Goal: Find specific page/section: Find specific page/section

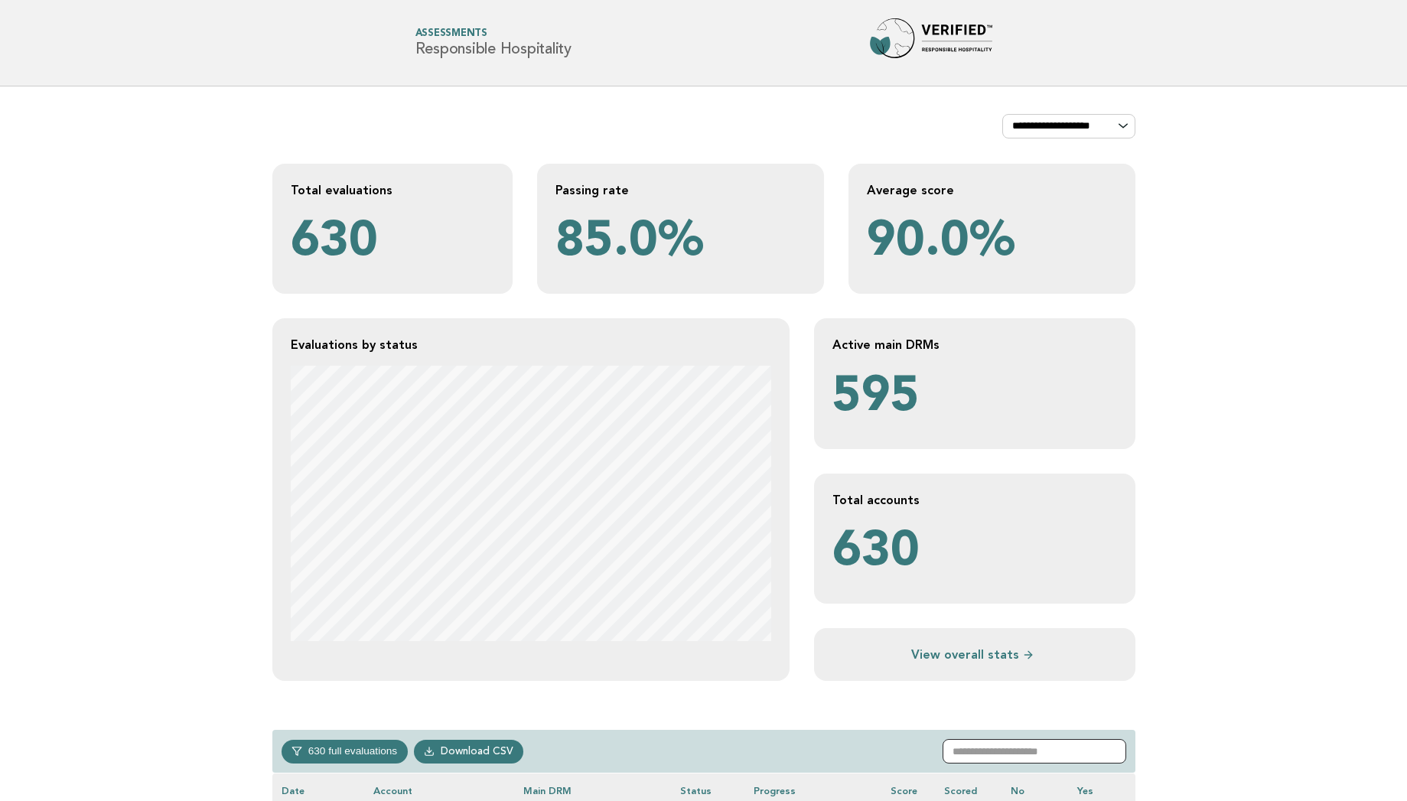
click at [977, 747] on input "text" at bounding box center [1034, 751] width 184 height 24
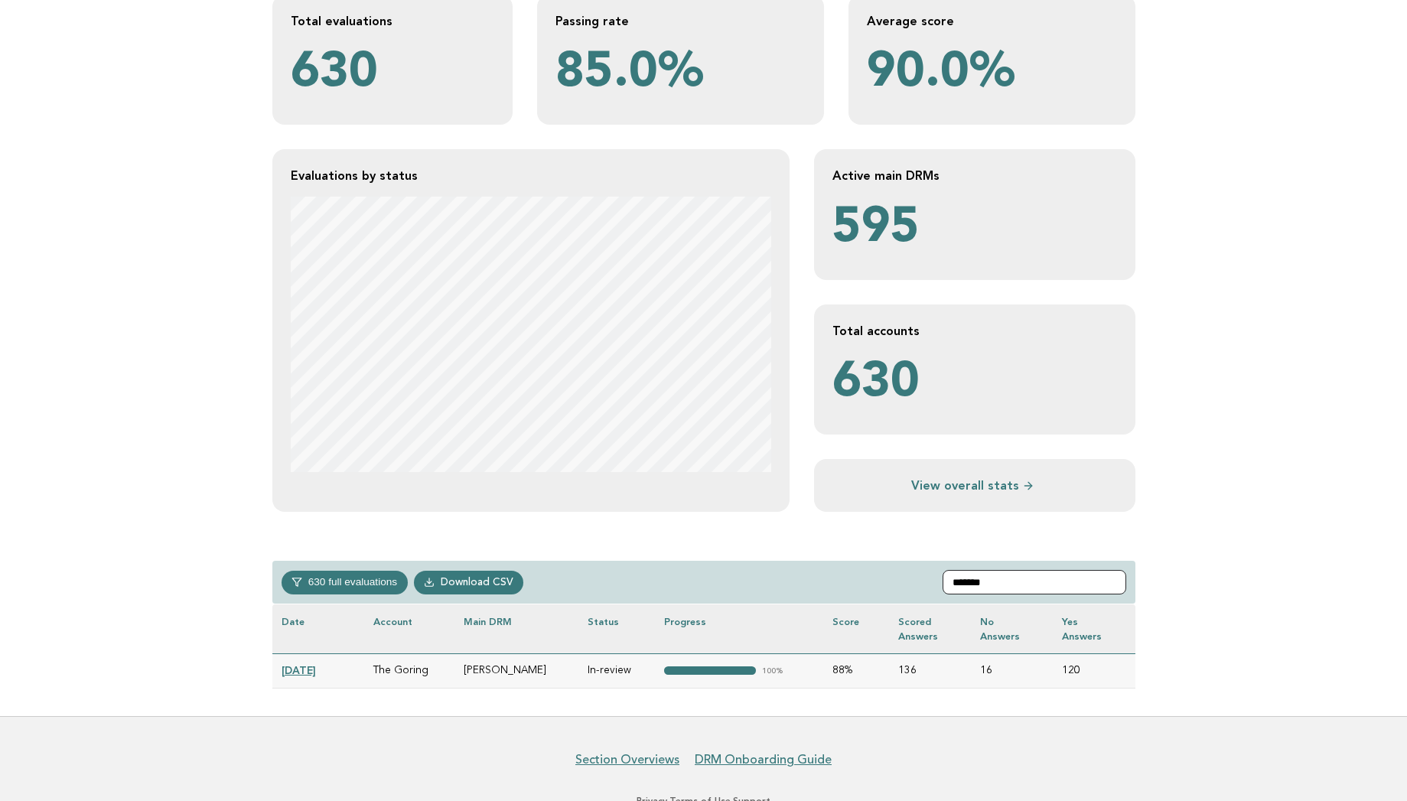
scroll to position [219, 0]
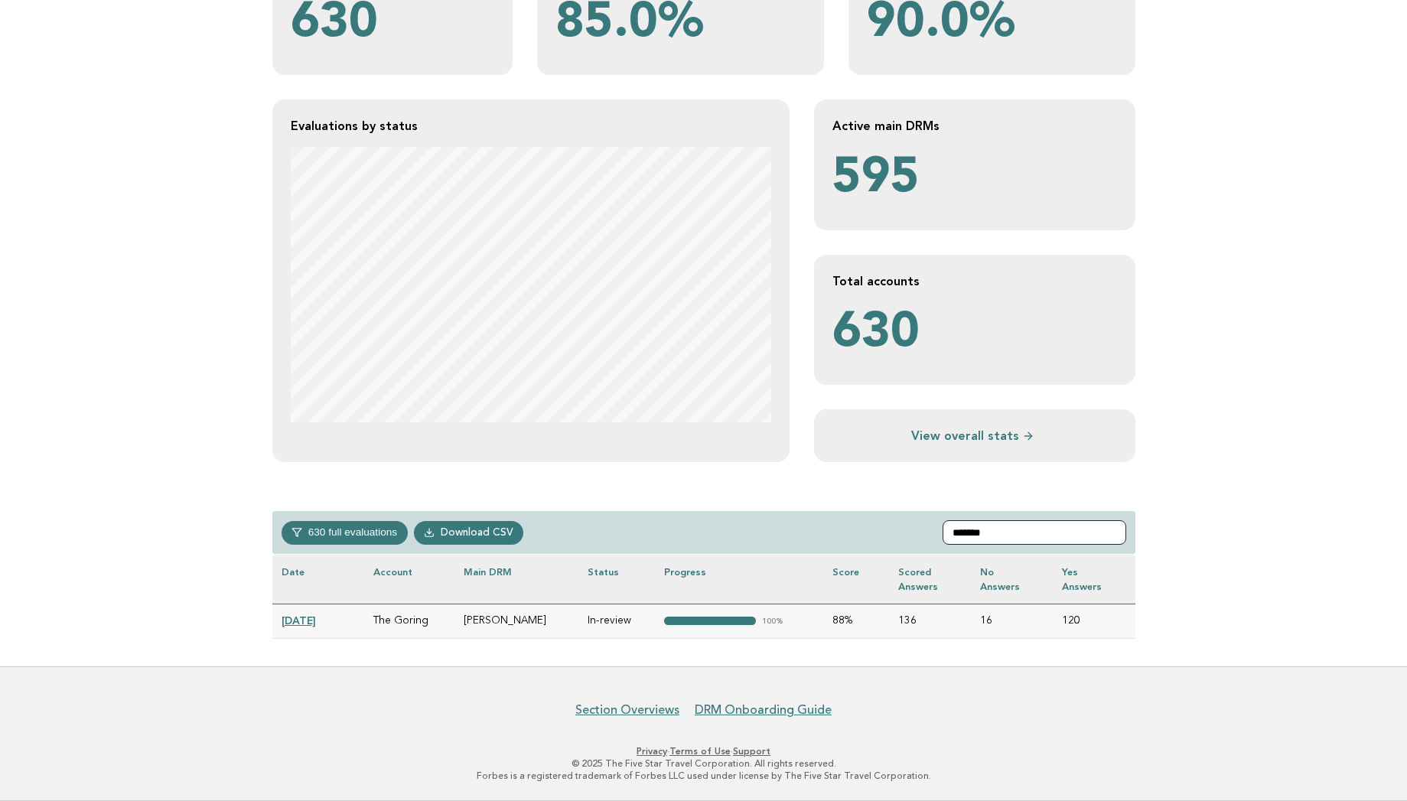
type input "*******"
click at [314, 622] on link "2025-09-05" at bounding box center [298, 620] width 34 height 12
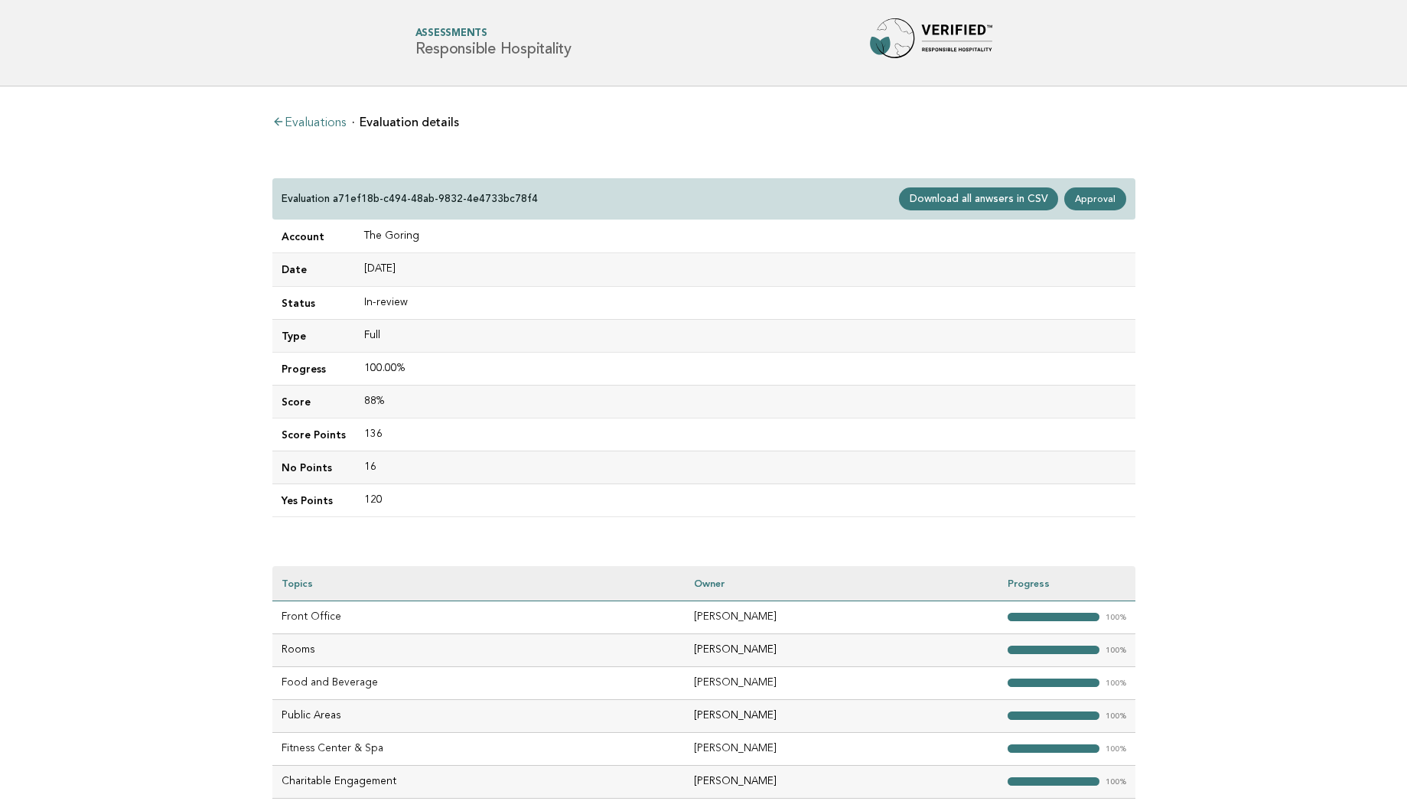
click at [532, 197] on div "Evaluation a71ef18b-c494-48ab-9832-4e4733bc78f4 Download all anwsers in CSV App…" at bounding box center [703, 199] width 863 height 42
drag, startPoint x: 417, startPoint y: 231, endPoint x: 351, endPoint y: 236, distance: 65.9
click at [355, 236] on td "The Goring" at bounding box center [745, 236] width 780 height 33
copy td "The Goring"
drag, startPoint x: 533, startPoint y: 199, endPoint x: 333, endPoint y: 199, distance: 199.6
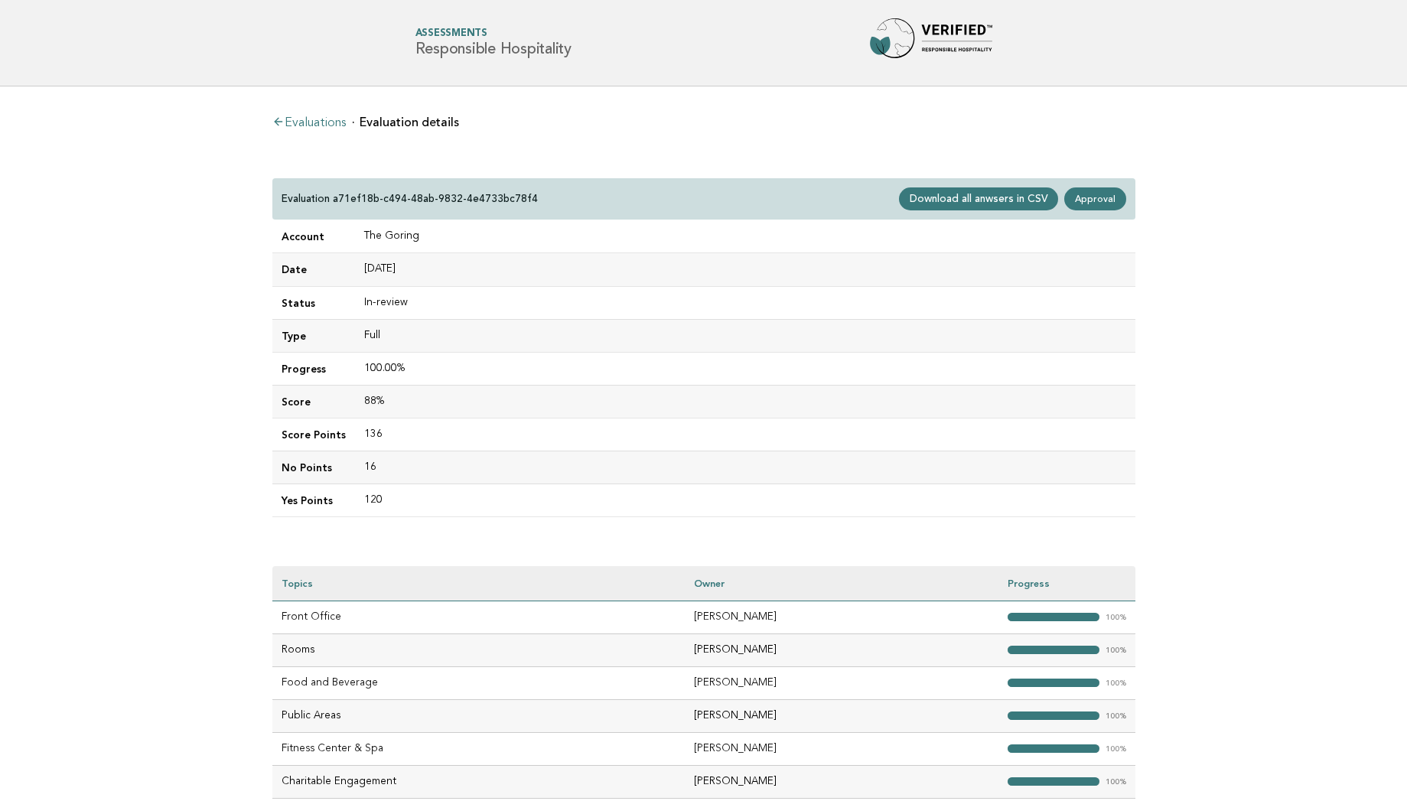
click at [333, 199] on div "Evaluation a71ef18b-c494-48ab-9832-4e4733bc78f4 Download all anwsers in CSV App…" at bounding box center [703, 199] width 863 height 42
drag, startPoint x: 333, startPoint y: 199, endPoint x: 530, endPoint y: 208, distance: 196.8
click at [530, 208] on div "Evaluation a71ef18b-c494-48ab-9832-4e4733bc78f4 Download all anwsers in CSV App…" at bounding box center [703, 199] width 863 height 42
copy p "a71ef18b-c494-48ab-9832-4e4733bc78f4"
click at [249, 495] on main "Evaluations Evaluation details Evaluation a71ef18b-c494-48ab-9832-4e4733bc78f4 …" at bounding box center [703, 456] width 1407 height 740
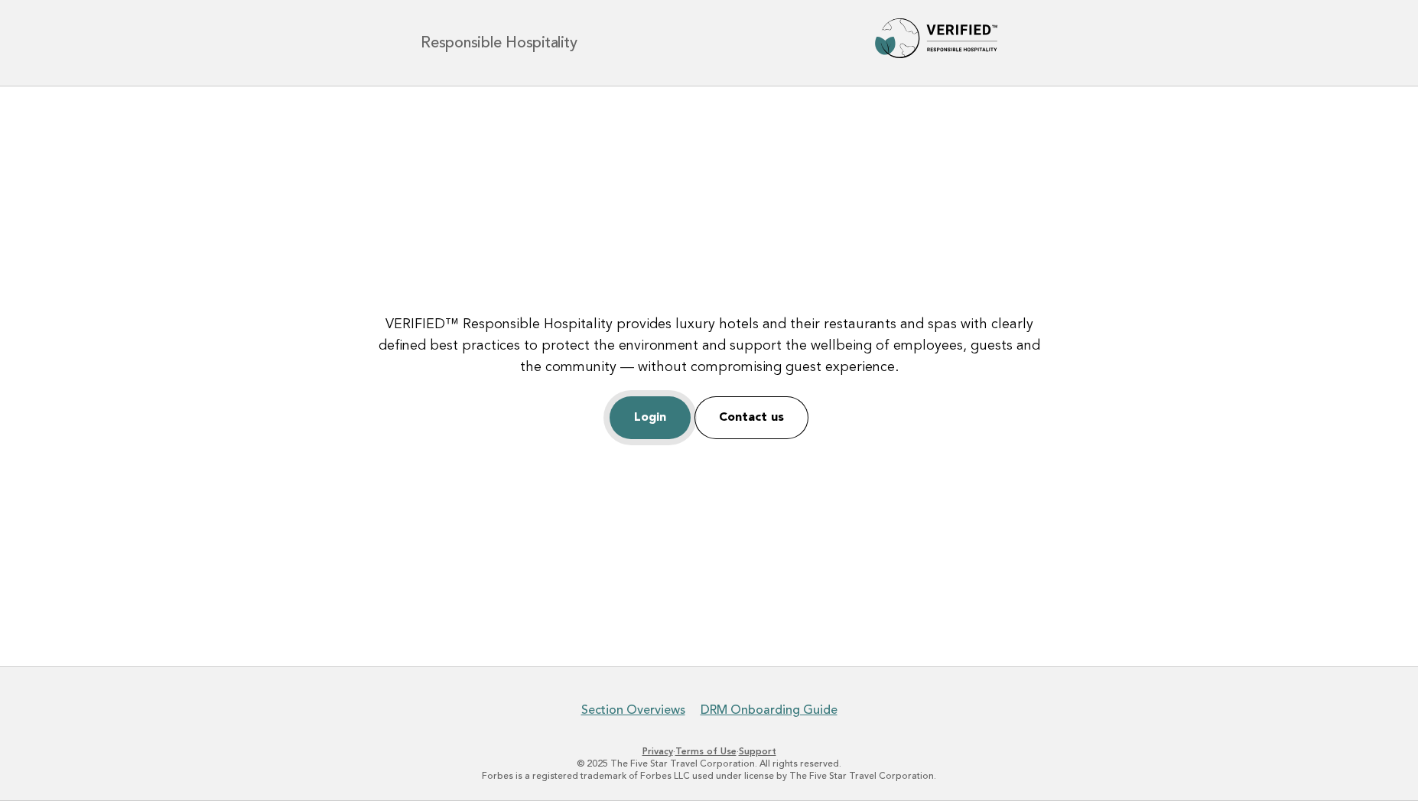
click at [627, 409] on link "Login" at bounding box center [650, 417] width 81 height 43
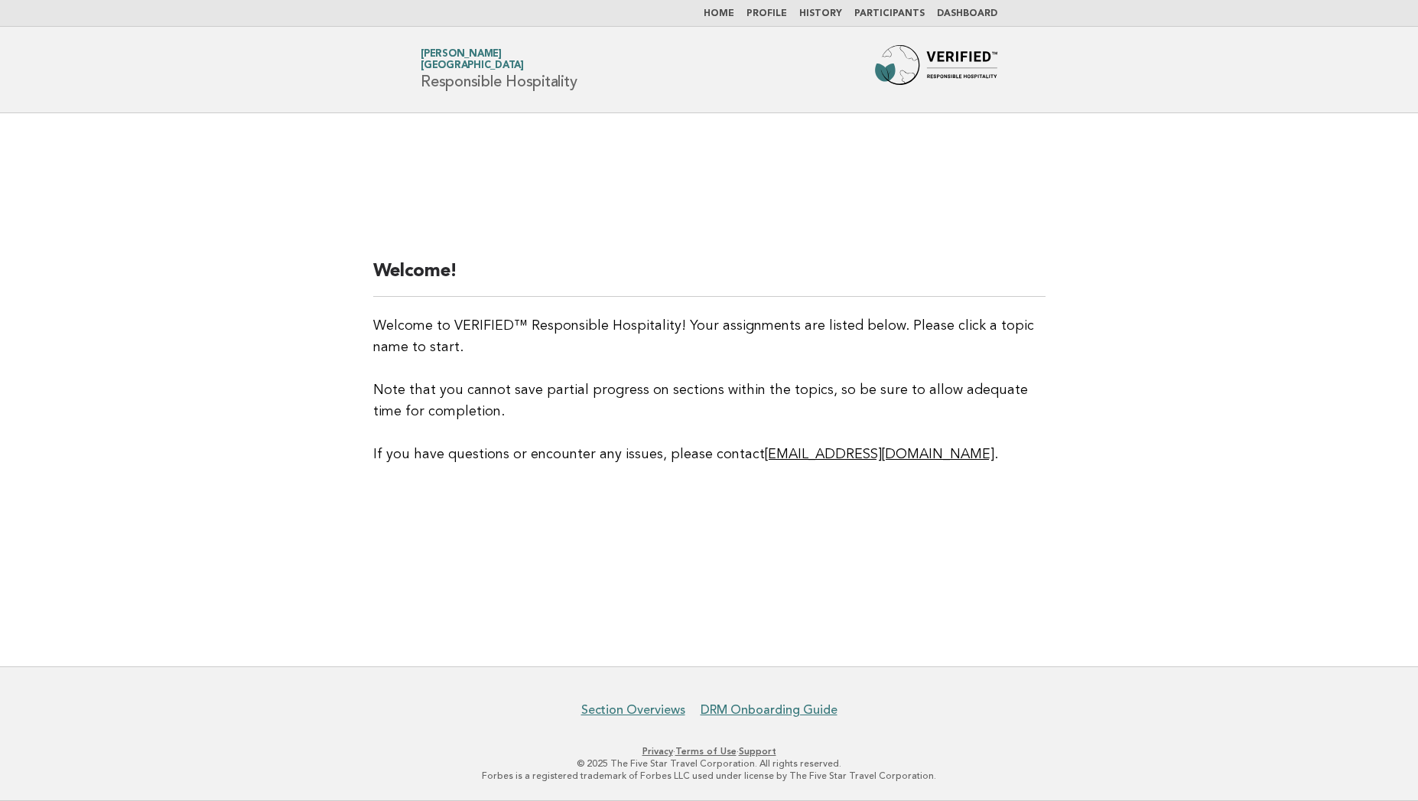
click at [873, 10] on link "Participants" at bounding box center [889, 13] width 70 height 9
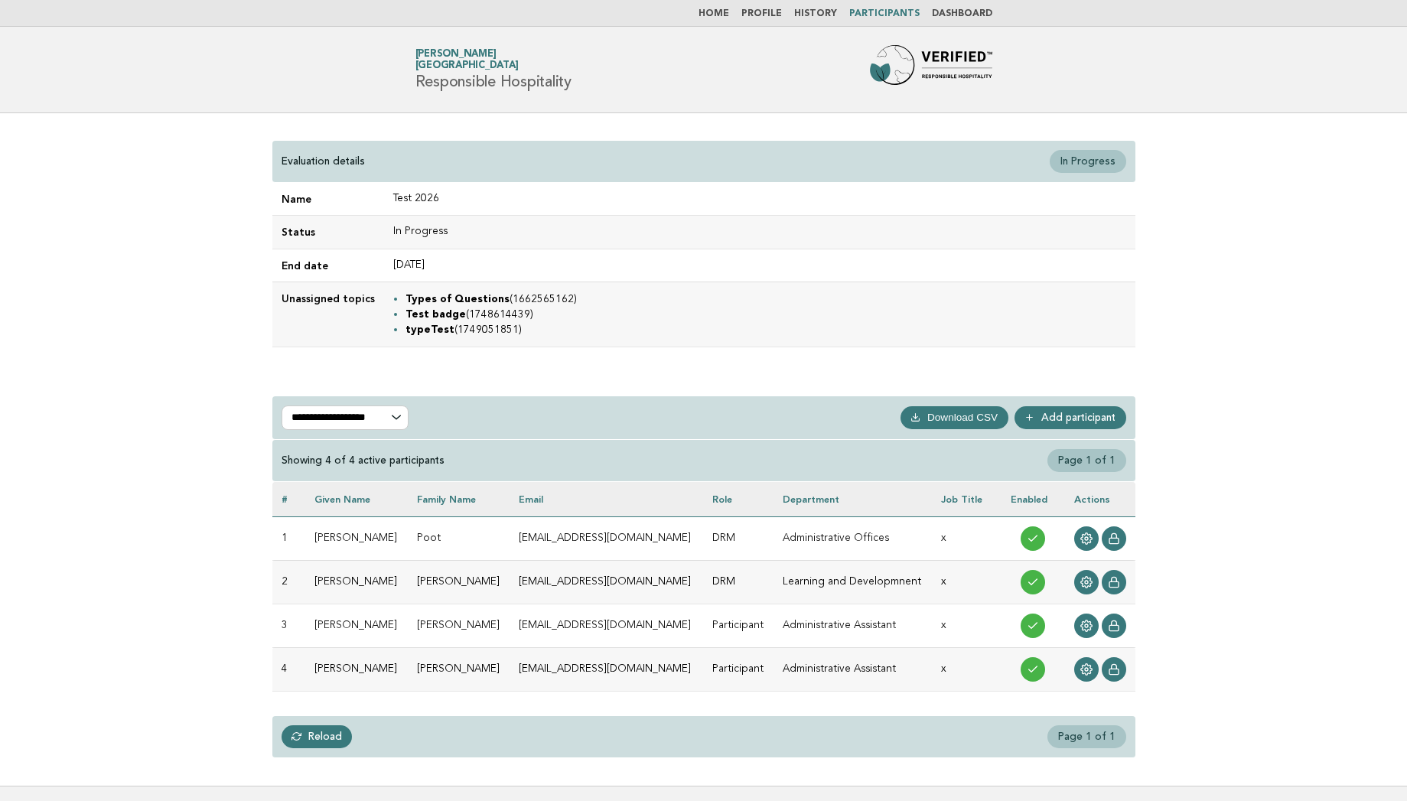
scroll to position [31, 0]
